Goal: Entertainment & Leisure: Consume media (video, audio)

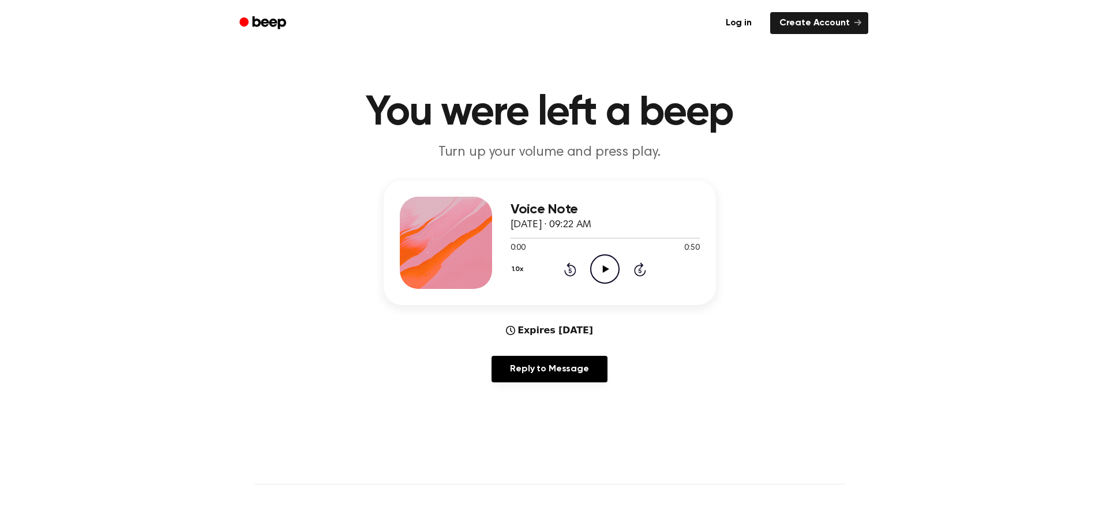
click at [602, 264] on icon "Play Audio" at bounding box center [604, 268] width 29 height 29
click at [610, 271] on icon "Play Audio" at bounding box center [604, 268] width 29 height 29
click at [610, 271] on icon "Pause Audio" at bounding box center [604, 268] width 29 height 29
click at [594, 269] on icon "Play Audio" at bounding box center [604, 268] width 29 height 29
click at [603, 272] on icon at bounding box center [604, 268] width 5 height 7
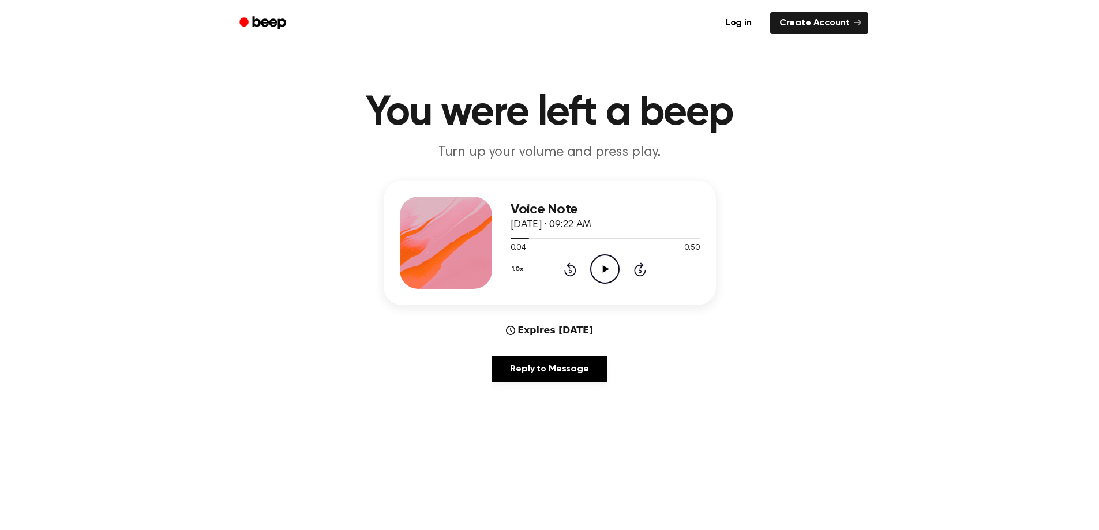
click at [605, 275] on icon "Play Audio" at bounding box center [604, 268] width 29 height 29
click at [657, 236] on div at bounding box center [604, 237] width 189 height 9
click at [606, 258] on icon "Pause Audio" at bounding box center [604, 268] width 29 height 29
drag, startPoint x: 737, startPoint y: 235, endPoint x: 425, endPoint y: 211, distance: 313.6
drag, startPoint x: 425, startPoint y: 211, endPoint x: 969, endPoint y: 332, distance: 558.0
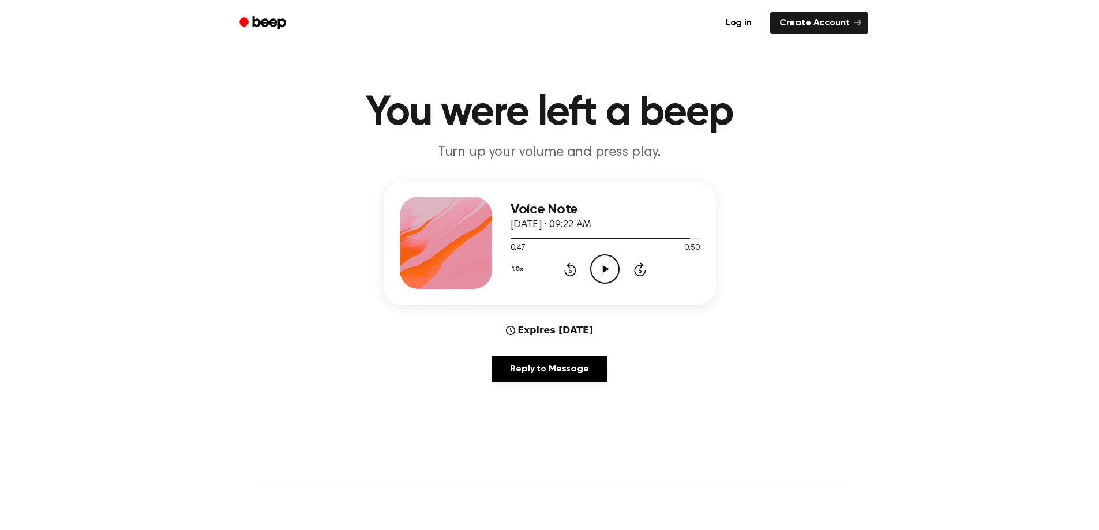
click at [968, 328] on div "Voice Note [DATE] · 09:22 AM 0:47 0:50 Your browser does not support the [objec…" at bounding box center [549, 286] width 1071 height 211
click at [604, 266] on icon at bounding box center [606, 268] width 6 height 7
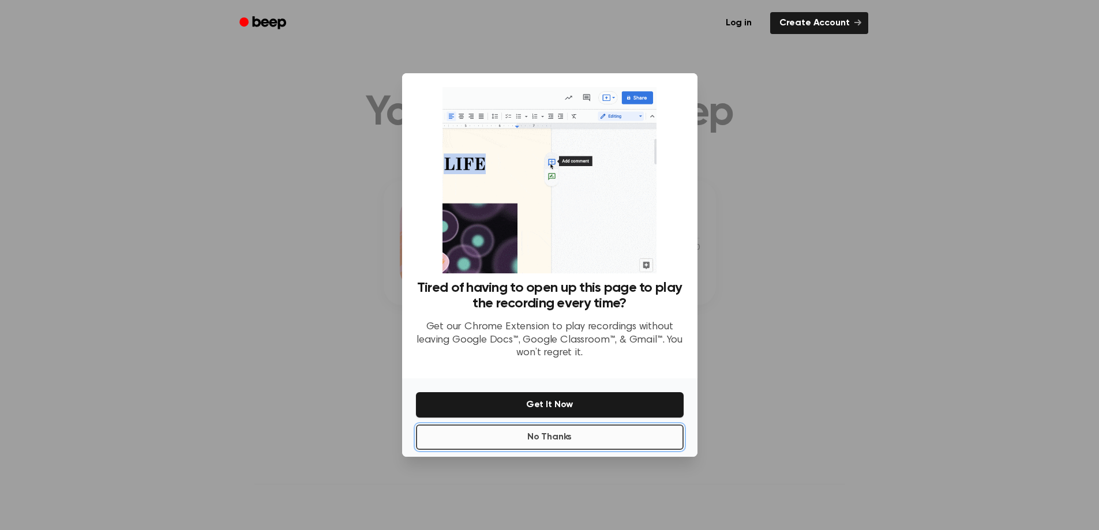
click at [494, 440] on button "No Thanks" at bounding box center [550, 437] width 268 height 25
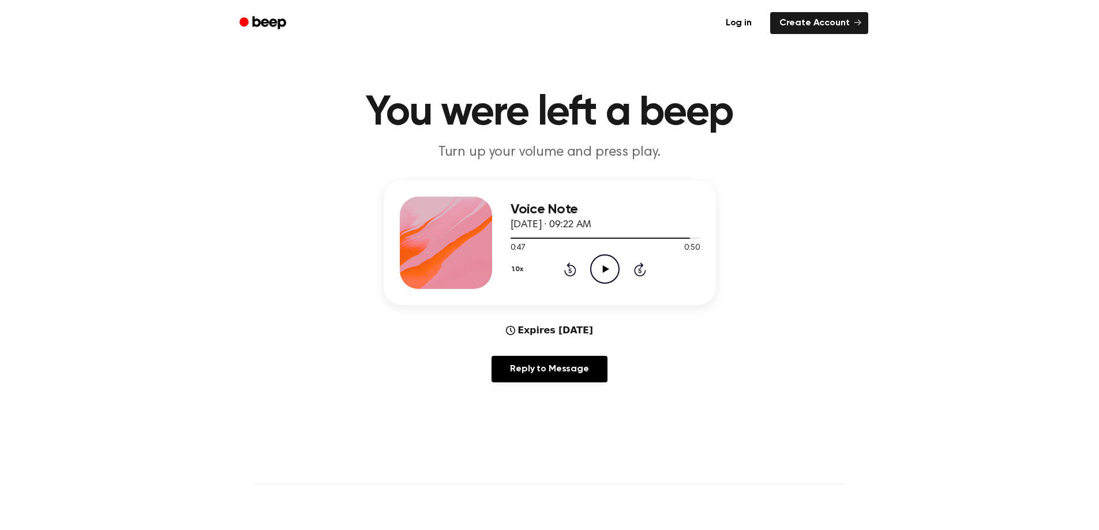
click at [617, 272] on icon "Play Audio" at bounding box center [604, 268] width 29 height 29
click at [602, 265] on icon "Play Audio" at bounding box center [604, 268] width 29 height 29
click at [602, 265] on icon "Pause Audio" at bounding box center [604, 268] width 29 height 29
